Goal: Task Accomplishment & Management: Use online tool/utility

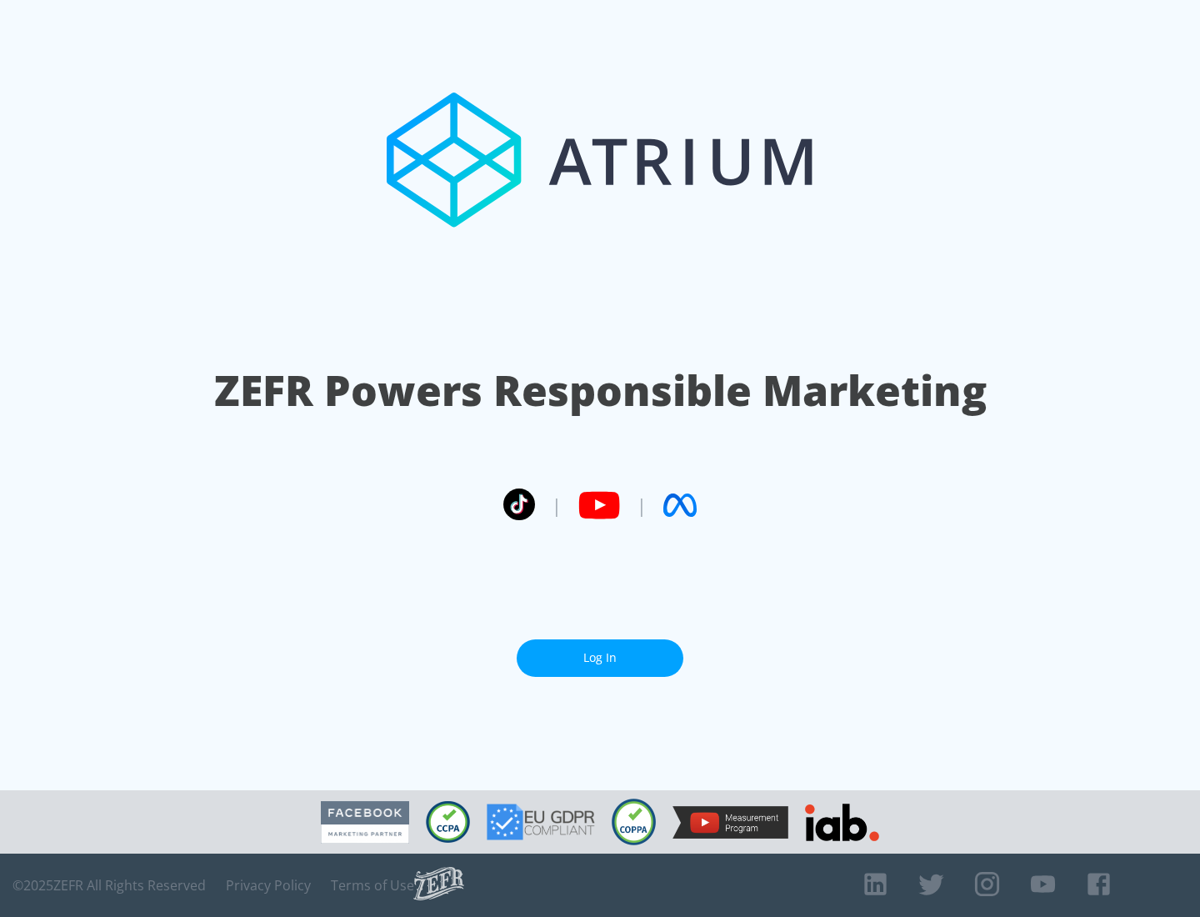
click at [600, 657] on link "Log In" at bounding box center [600, 657] width 167 height 37
